Goal: Navigation & Orientation: Find specific page/section

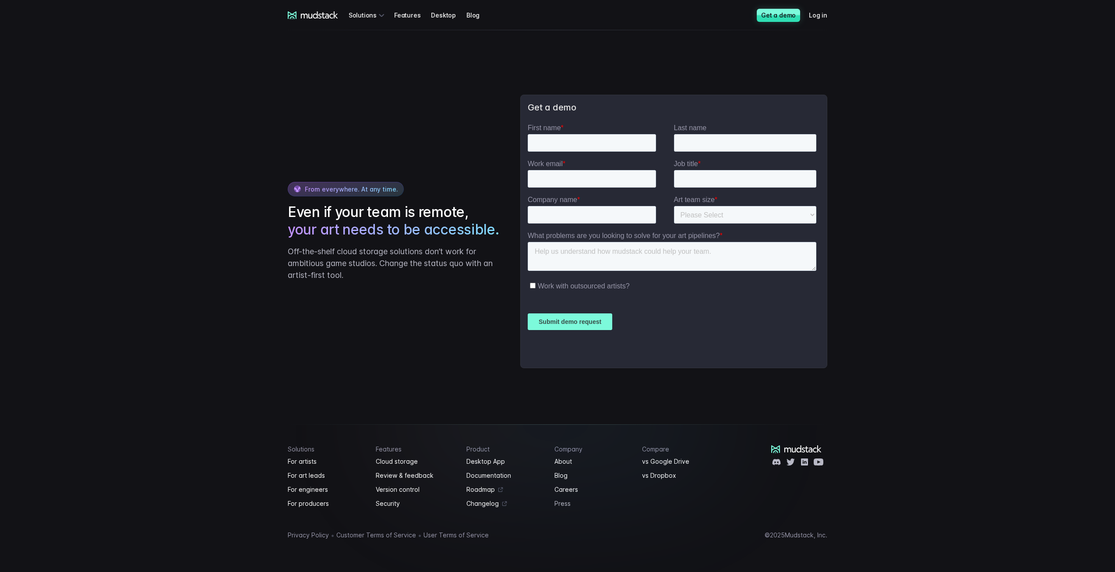
click at [566, 508] on link "Press" at bounding box center [594, 503] width 78 height 11
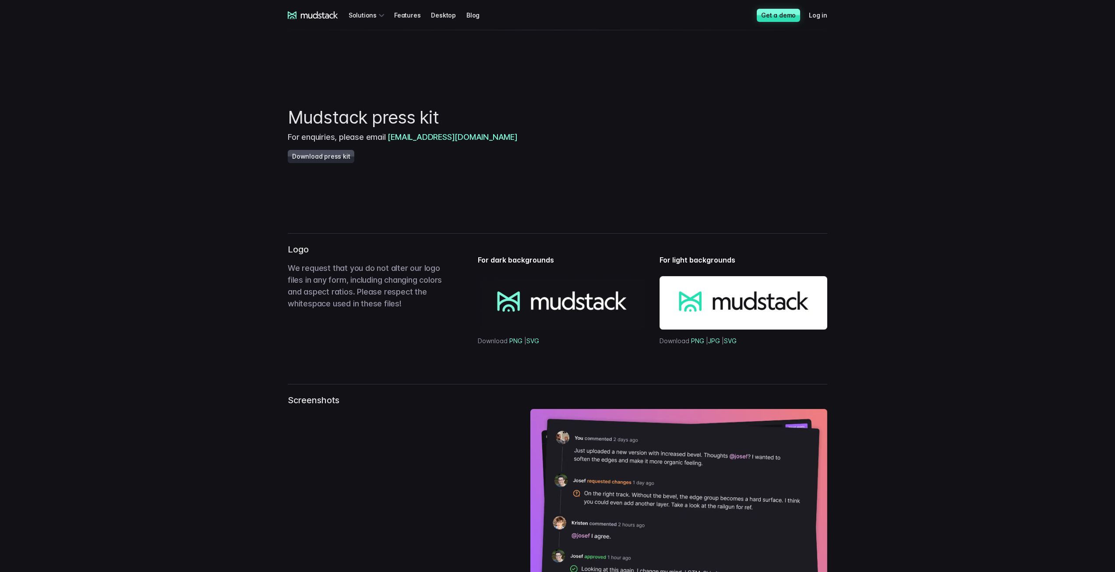
click at [186, 19] on div "mudstack logo Solutions Features Desktop Blog Get a demo Log in mudstack logo S…" at bounding box center [557, 15] width 1115 height 30
click at [306, 20] on div "mudstack logo Solutions Features Desktop Blog Get a demo Log in" at bounding box center [557, 15] width 561 height 30
click at [305, 17] on icon at bounding box center [313, 15] width 50 height 8
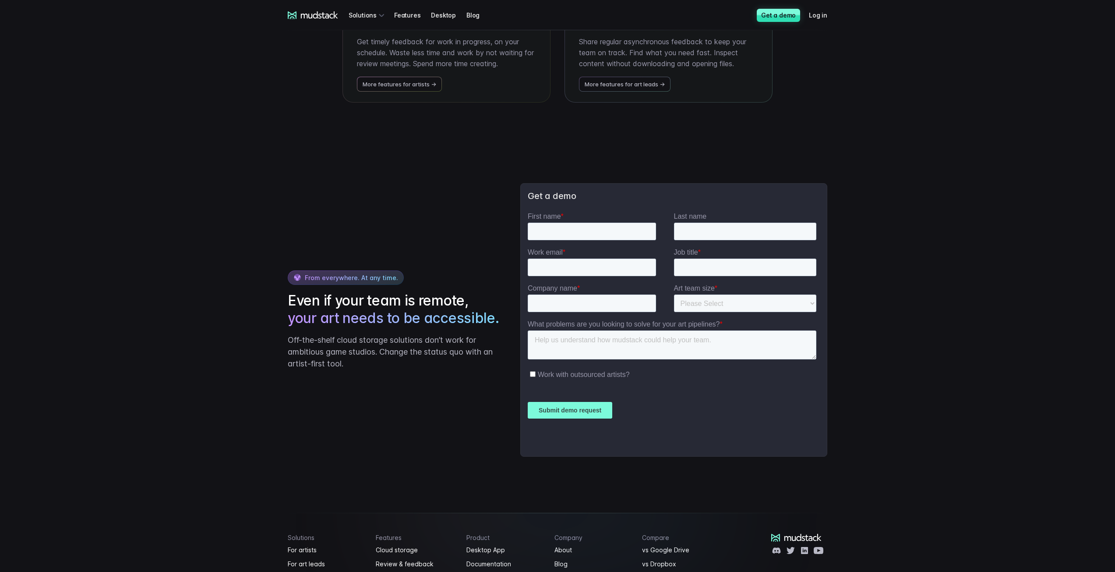
scroll to position [1991, 0]
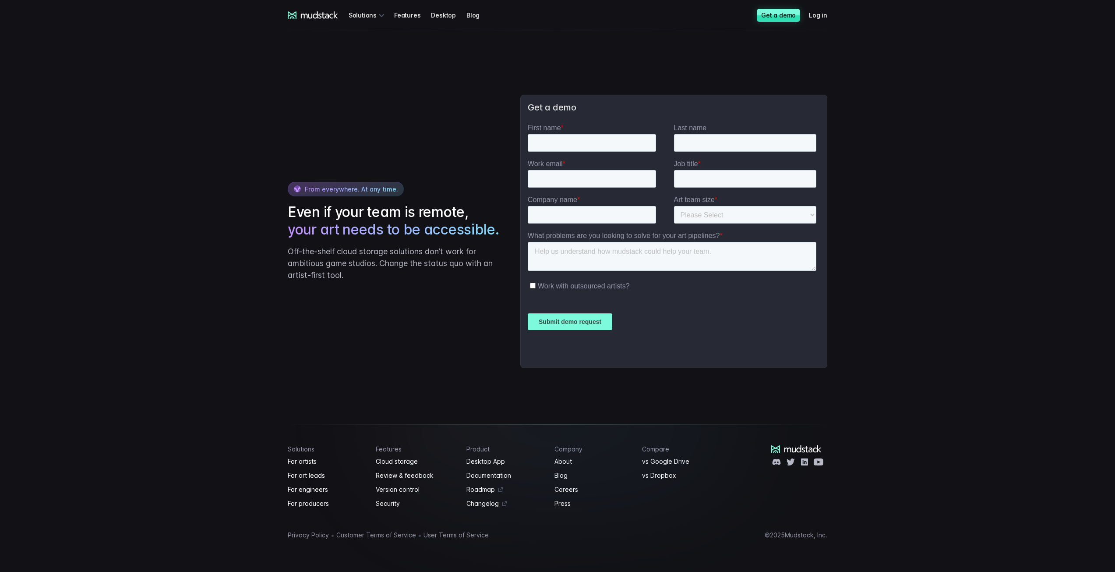
drag, startPoint x: 291, startPoint y: 1, endPoint x: 244, endPoint y: 160, distance: 165.9
